Goal: Check status: Check status

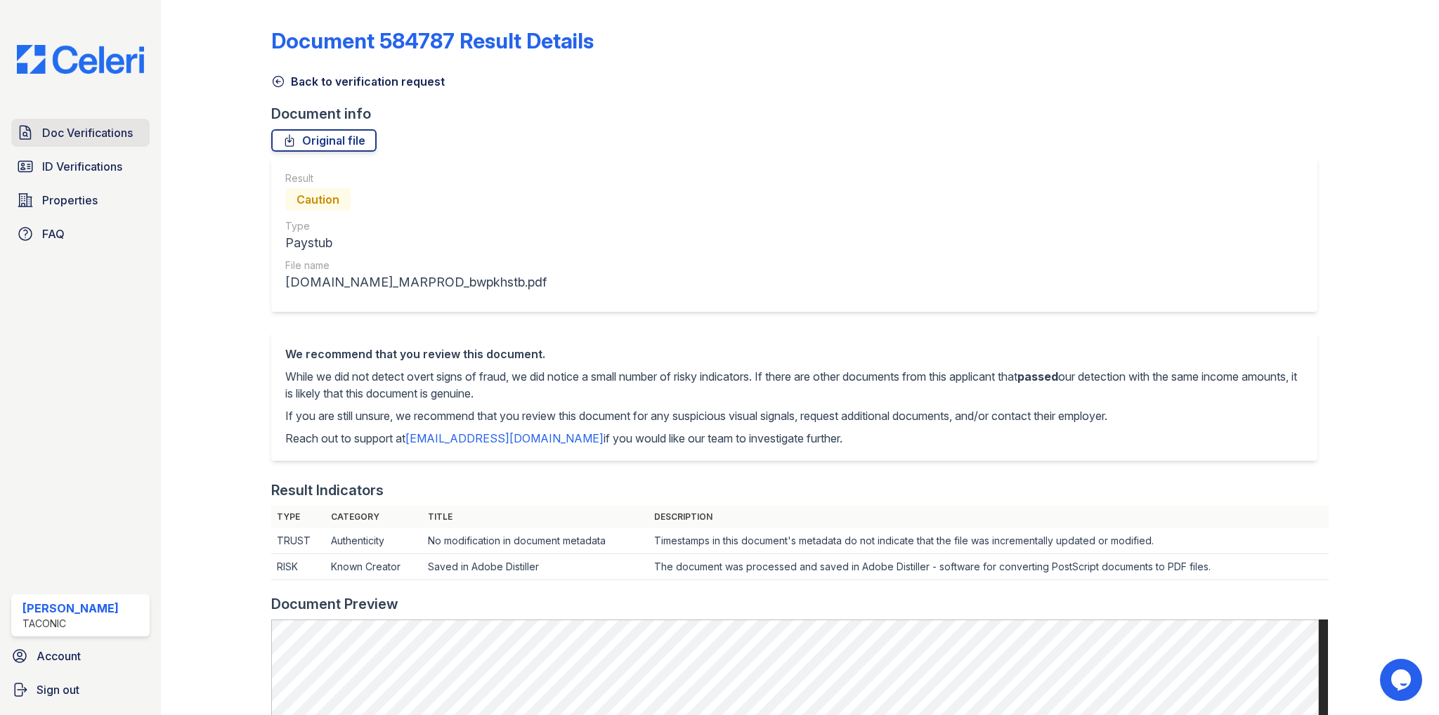
click at [58, 130] on span "Doc Verifications" at bounding box center [87, 132] width 91 height 17
